Goal: Task Accomplishment & Management: Manage account settings

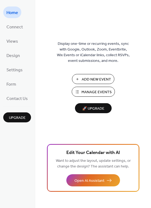
click at [90, 92] on span "Manage Events" at bounding box center [96, 92] width 30 height 6
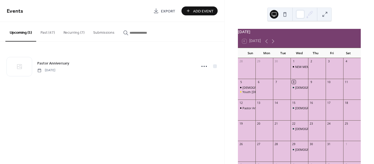
click at [46, 32] on button "Past (47)" at bounding box center [47, 31] width 23 height 19
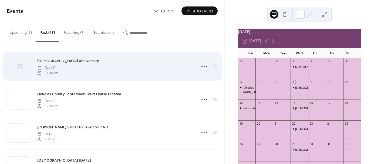
click at [58, 66] on span "[DATE]" at bounding box center [47, 68] width 21 height 5
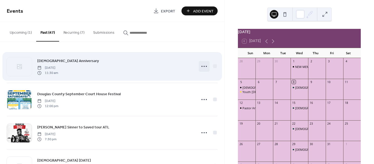
click at [203, 65] on icon at bounding box center [204, 66] width 9 height 9
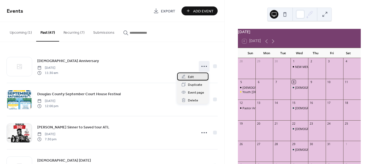
click at [189, 77] on span "Edit" at bounding box center [191, 77] width 6 height 6
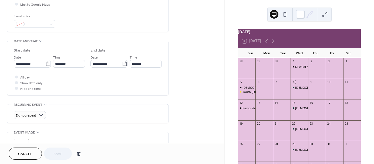
scroll to position [169, 0]
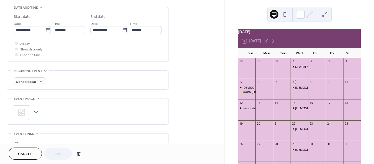
click at [35, 111] on button "button" at bounding box center [36, 113] width 8 height 8
click at [36, 111] on button "button" at bounding box center [36, 113] width 8 height 8
click at [56, 155] on span "Save" at bounding box center [57, 154] width 9 height 6
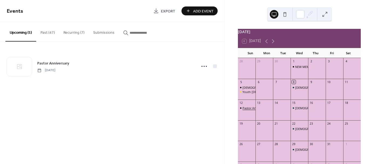
click at [249, 110] on div "Pastor Anniversary" at bounding box center [255, 108] width 26 height 4
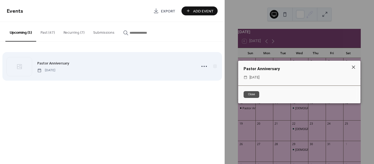
click at [61, 64] on span "Pastor Anniversary" at bounding box center [53, 64] width 32 height 6
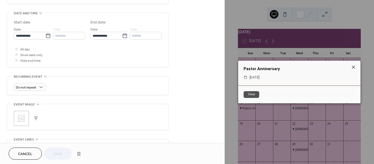
scroll to position [169, 0]
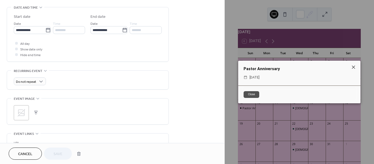
click at [35, 110] on button "button" at bounding box center [36, 113] width 8 height 8
click at [59, 154] on span "Save" at bounding box center [57, 154] width 9 height 6
